Goal: Ask a question: Seek information or help from site administrators or community

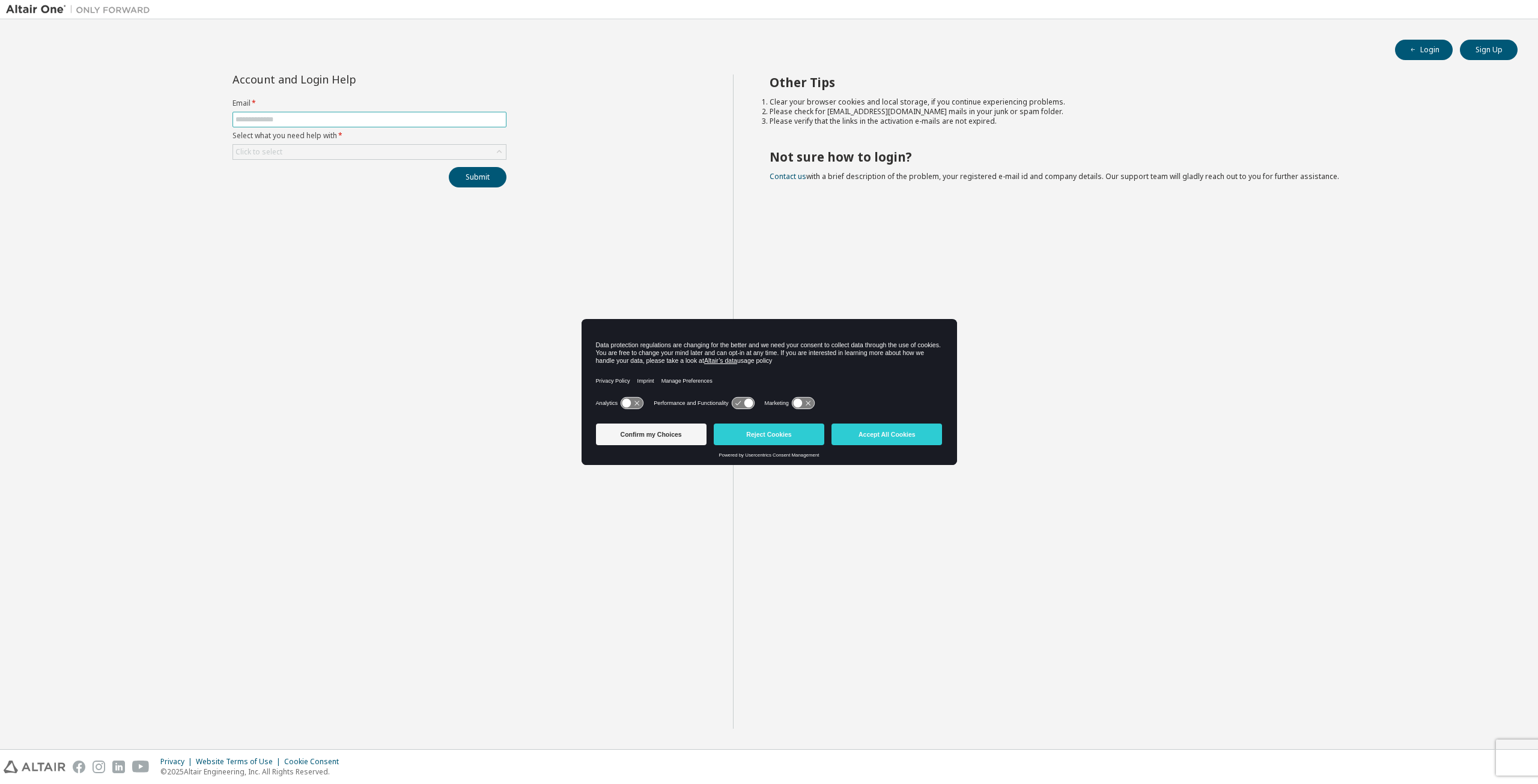
click at [426, 114] on input "text" at bounding box center [369, 119] width 268 height 10
type input "**********"
click at [339, 148] on div "Click to select" at bounding box center [369, 152] width 273 height 14
click at [339, 187] on li "I forgot my password" at bounding box center [369, 184] width 271 height 15
click at [361, 153] on div "I forgot my password" at bounding box center [369, 152] width 273 height 14
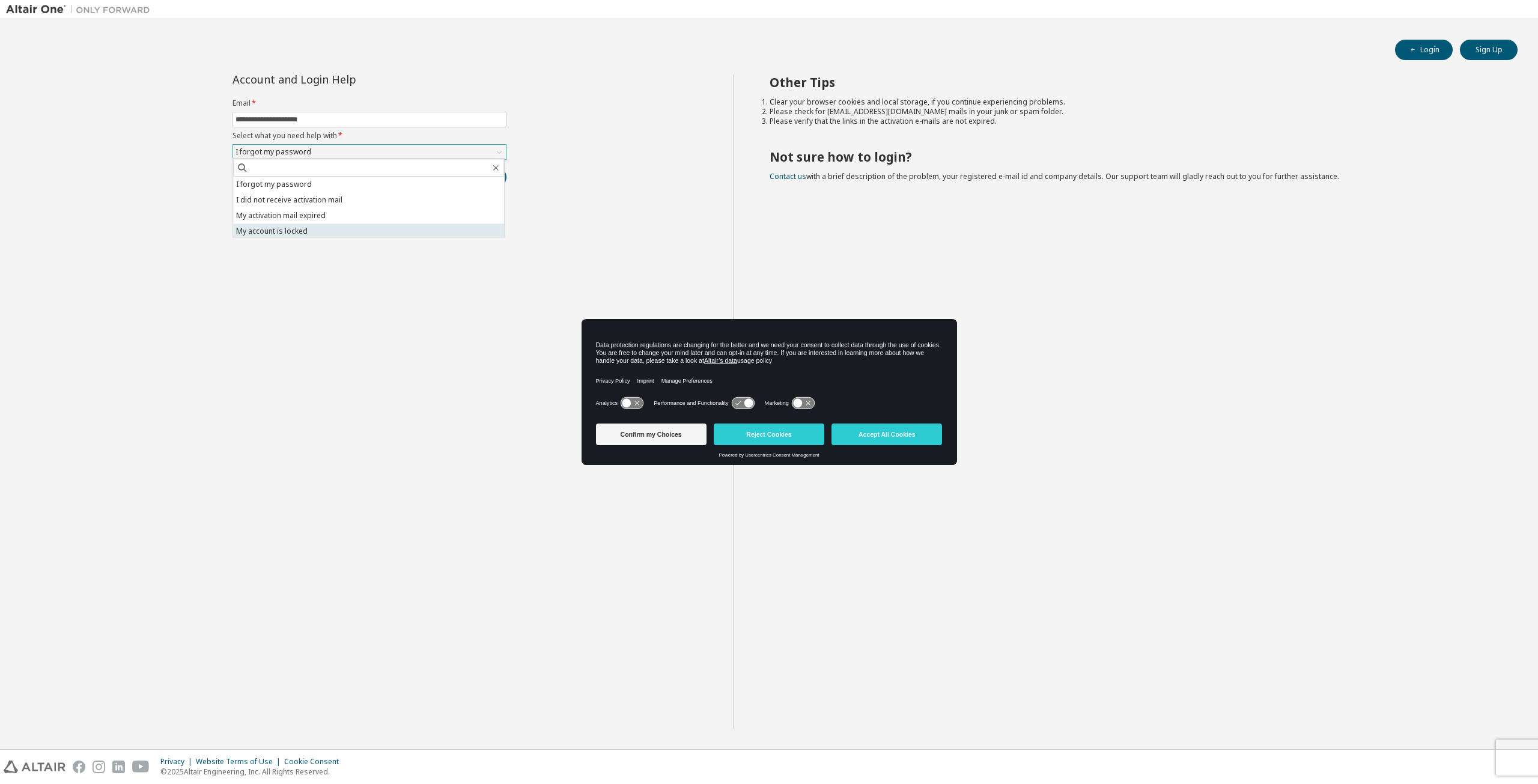
click at [348, 225] on li "My account is locked" at bounding box center [369, 231] width 271 height 15
click at [475, 176] on button "Submit" at bounding box center [477, 177] width 58 height 20
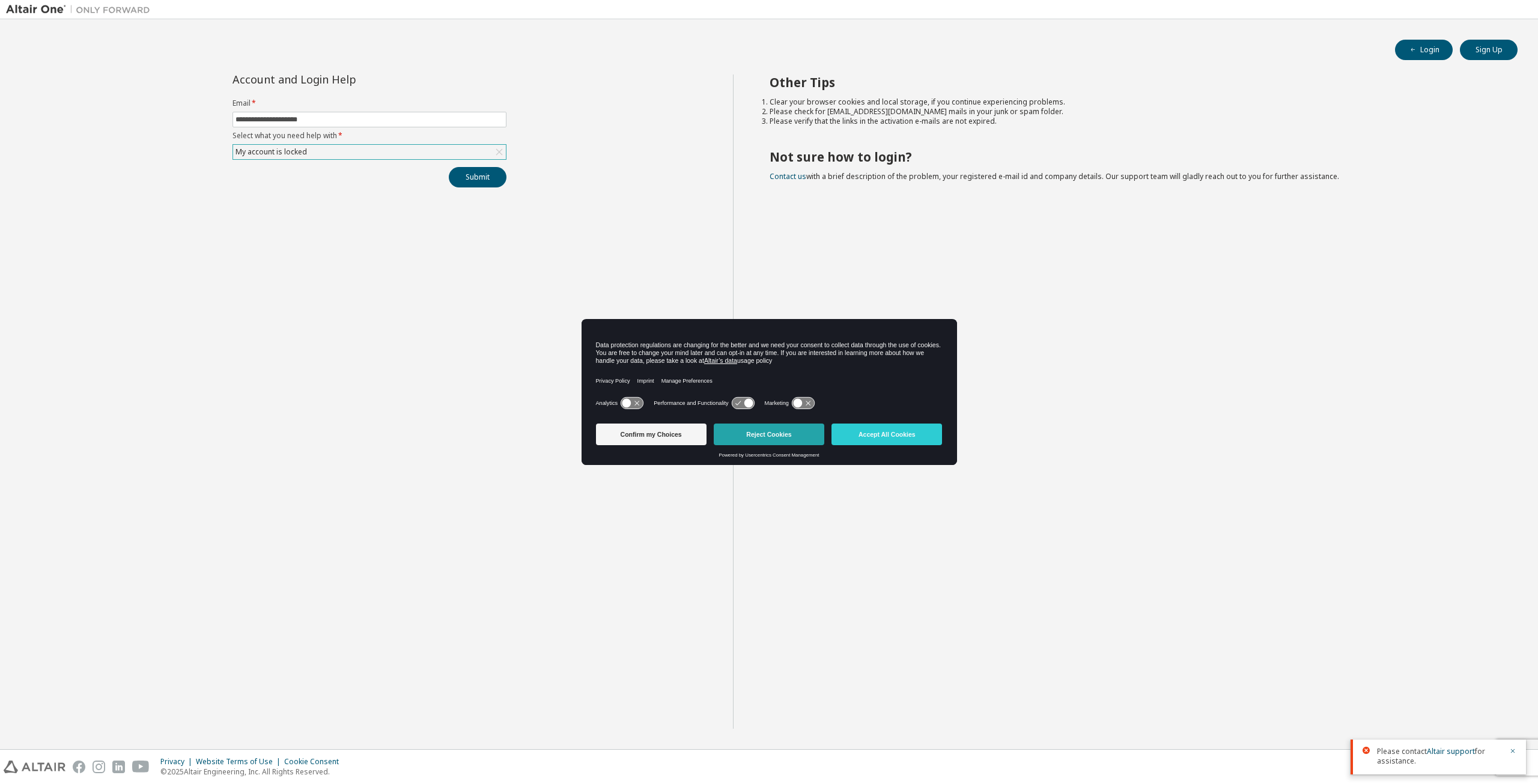
click at [799, 439] on button "Reject Cookies" at bounding box center [769, 434] width 111 height 22
